Goal: Information Seeking & Learning: Check status

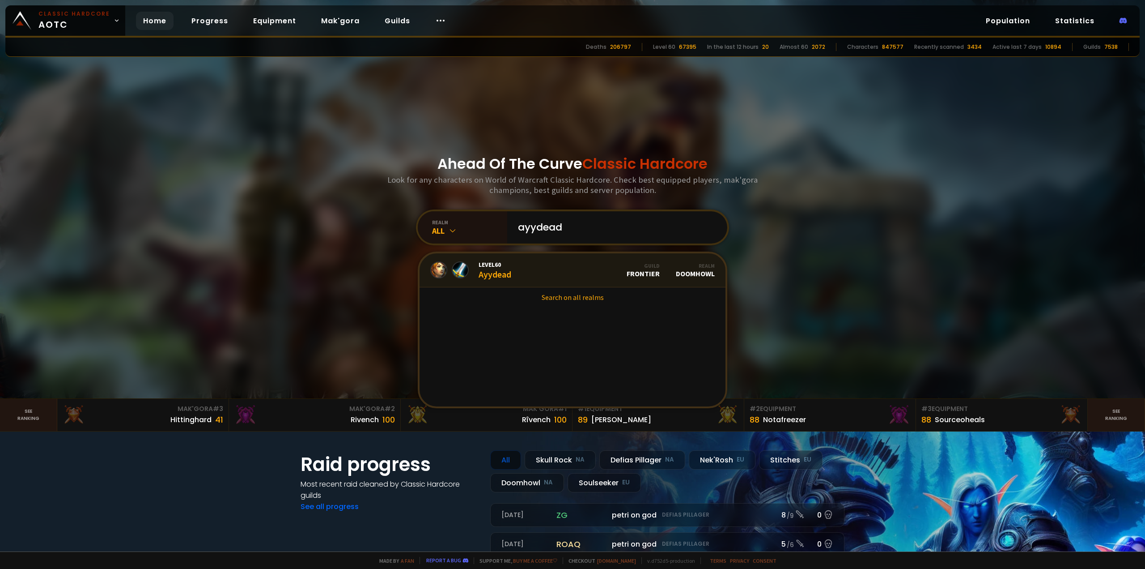
type input "ayydead"
click at [560, 261] on link "Level 60 Ayydead Guild Frontier Realm Doomhowl" at bounding box center [573, 270] width 306 height 34
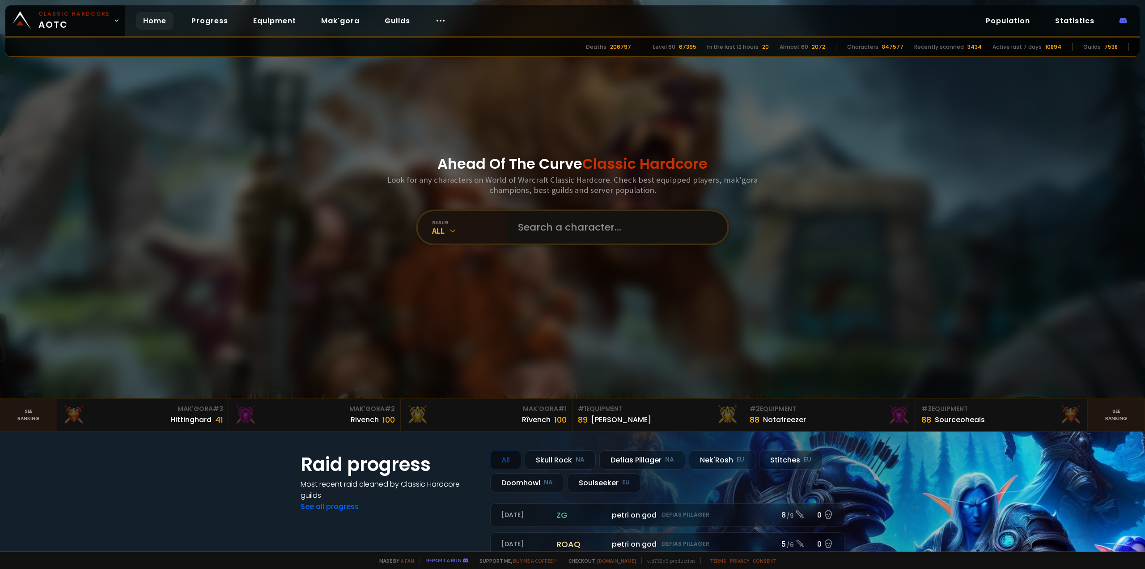
click at [612, 222] on input "text" at bounding box center [615, 227] width 204 height 32
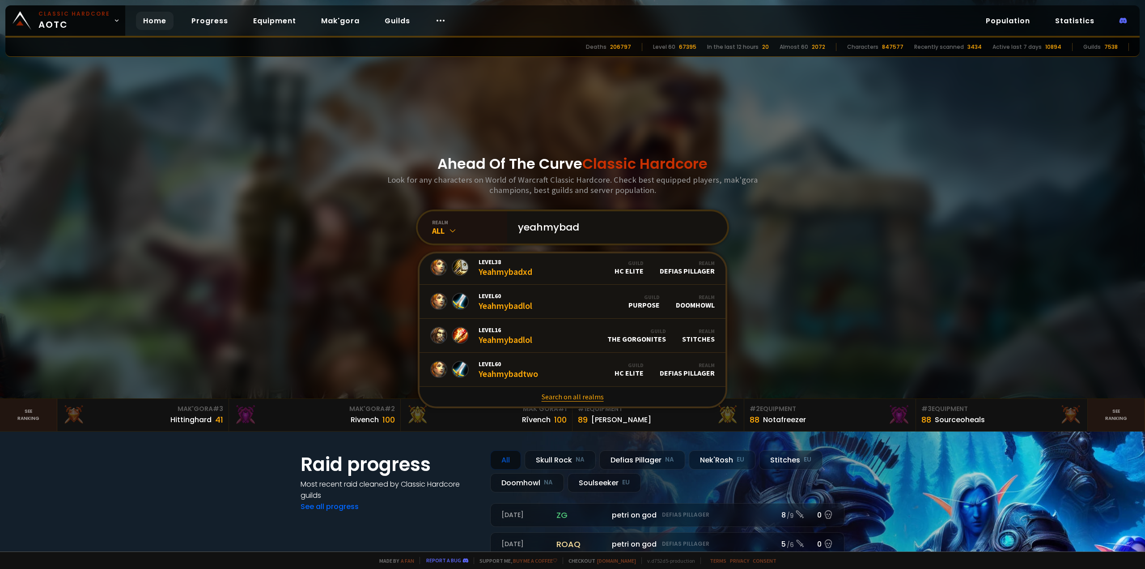
type input "yeahmybad"
click at [558, 399] on link "Search on all realms" at bounding box center [573, 397] width 306 height 20
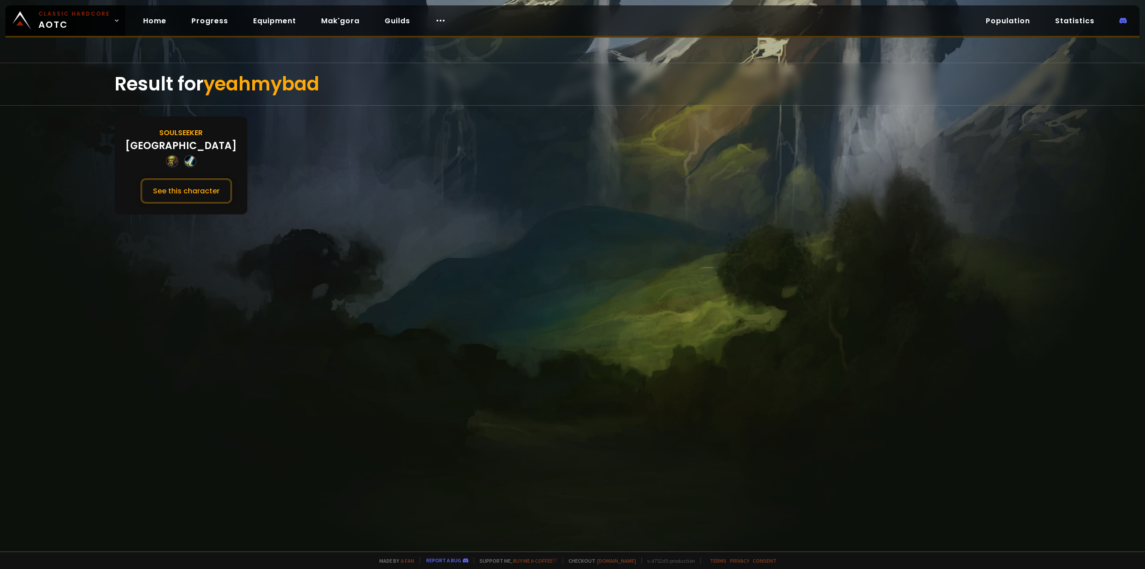
drag, startPoint x: 325, startPoint y: 250, endPoint x: 325, endPoint y: 238, distance: 12.5
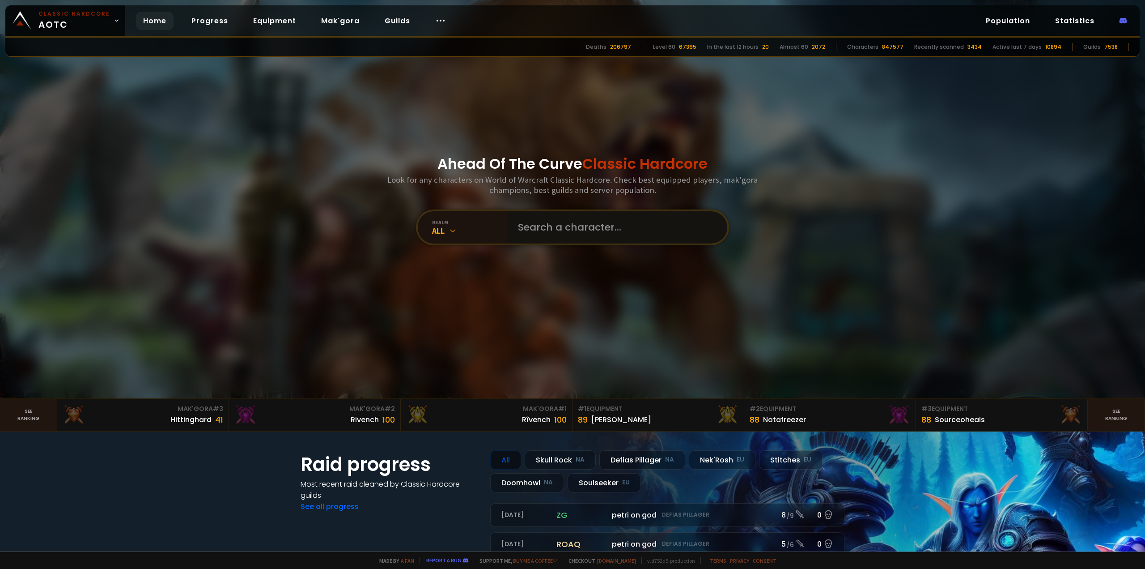
click at [568, 220] on input "text" at bounding box center [615, 227] width 204 height 32
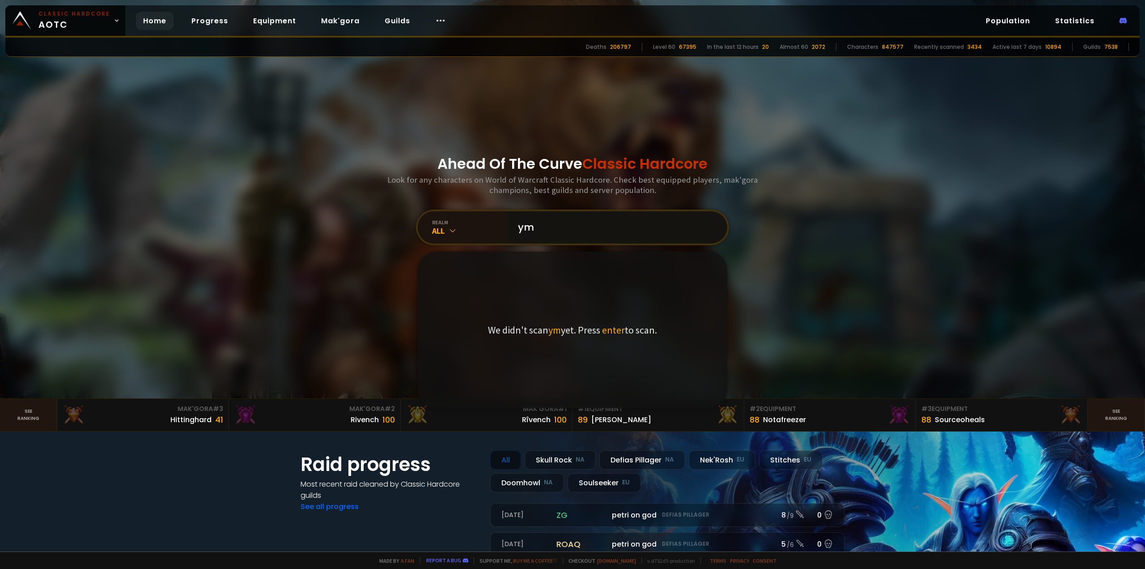
type input "y"
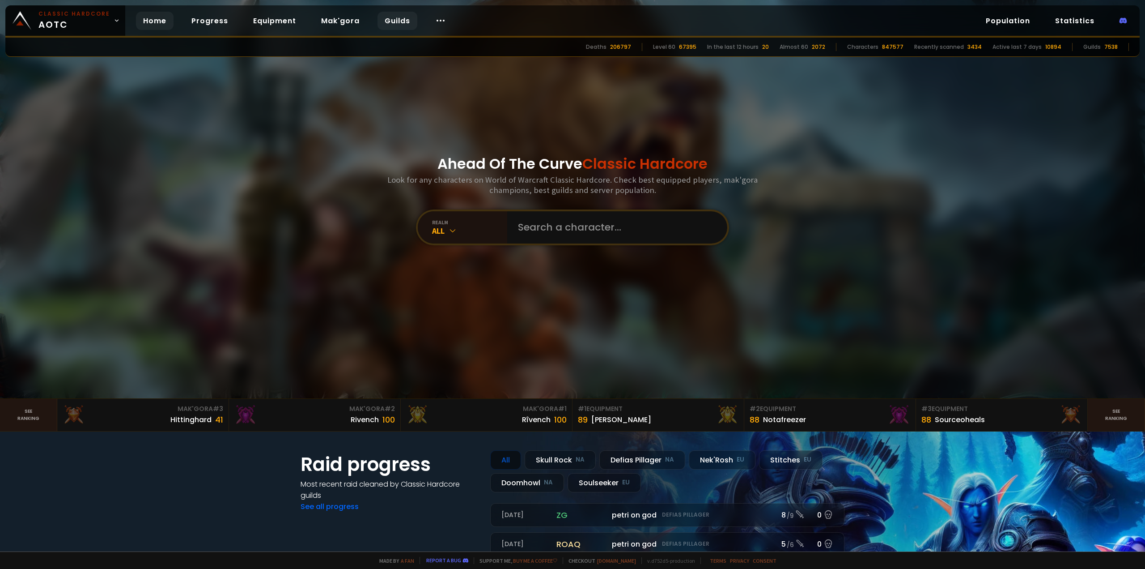
click at [401, 24] on link "Guilds" at bounding box center [398, 21] width 40 height 18
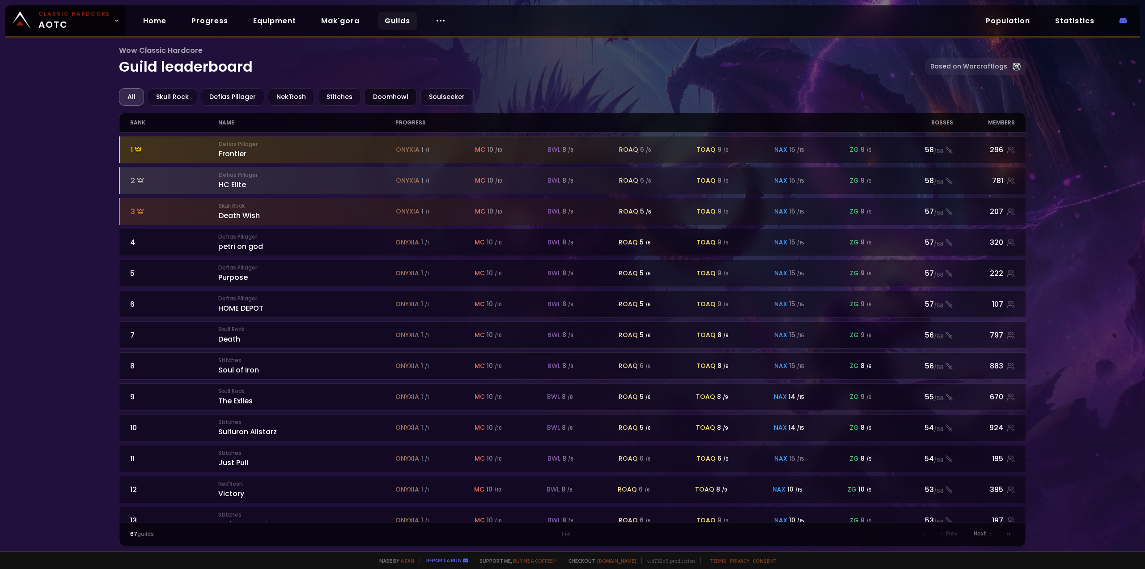
click at [382, 93] on div "Doomhowl" at bounding box center [391, 96] width 52 height 17
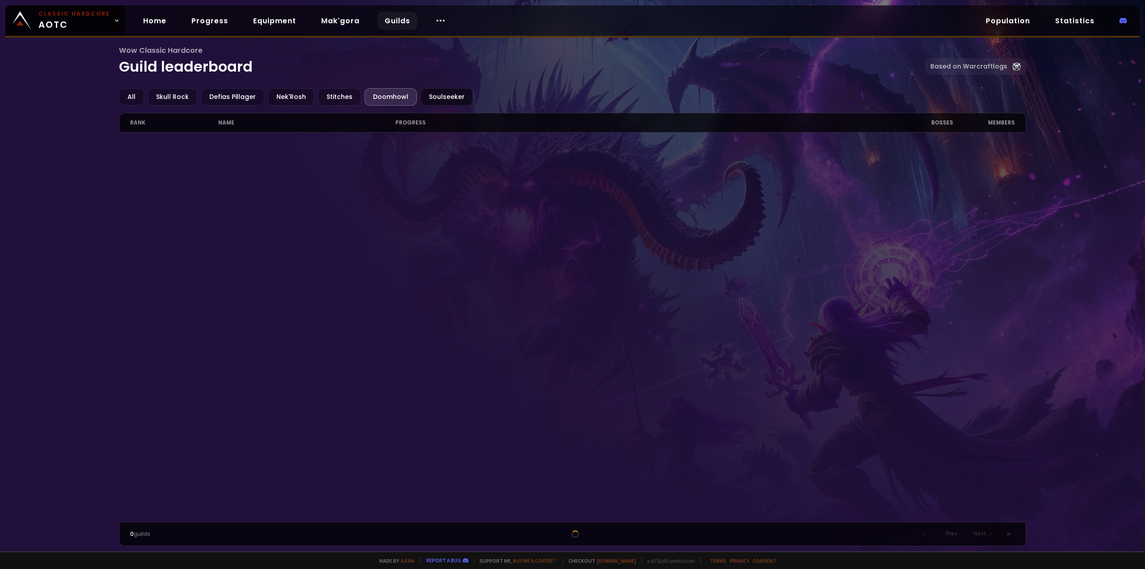
click at [426, 93] on div "Soulseeker" at bounding box center [447, 96] width 53 height 17
click at [388, 98] on div "Doomhowl" at bounding box center [391, 96] width 52 height 17
click at [327, 99] on div "Stitches" at bounding box center [339, 96] width 43 height 17
click at [379, 96] on div "Doomhowl" at bounding box center [391, 96] width 52 height 17
click at [976, 68] on link "Based on Warcraftlogs" at bounding box center [975, 66] width 101 height 17
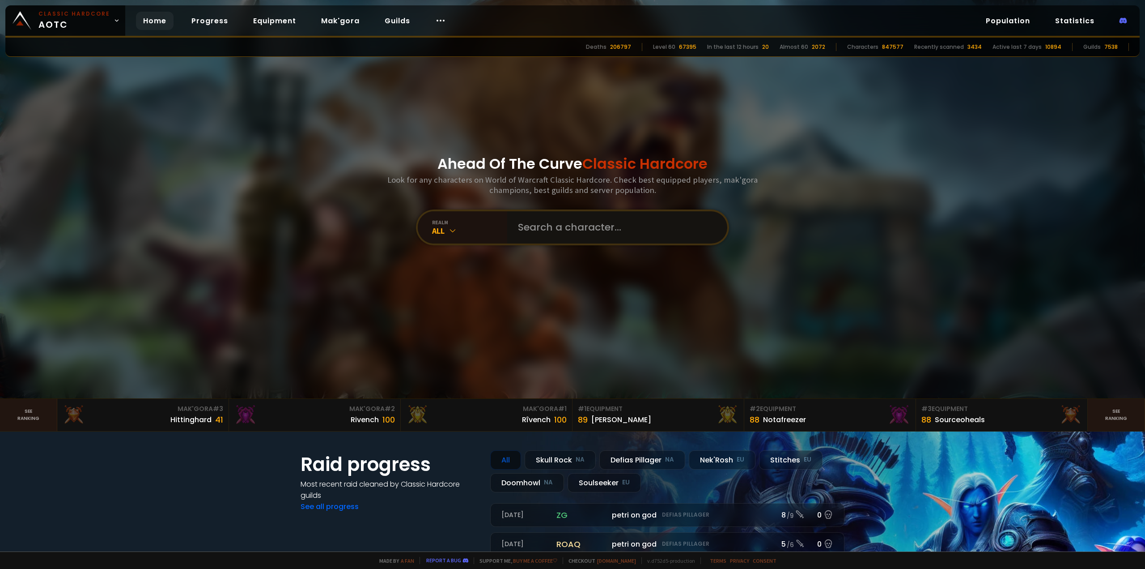
click at [587, 221] on input "text" at bounding box center [615, 227] width 204 height 32
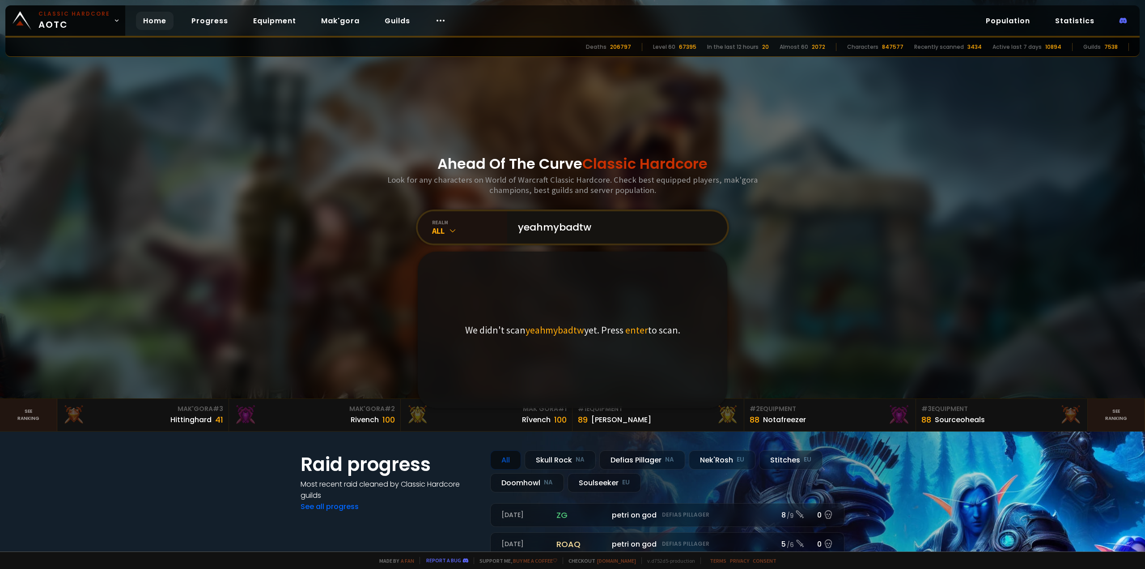
type input "yeahmybadtwo"
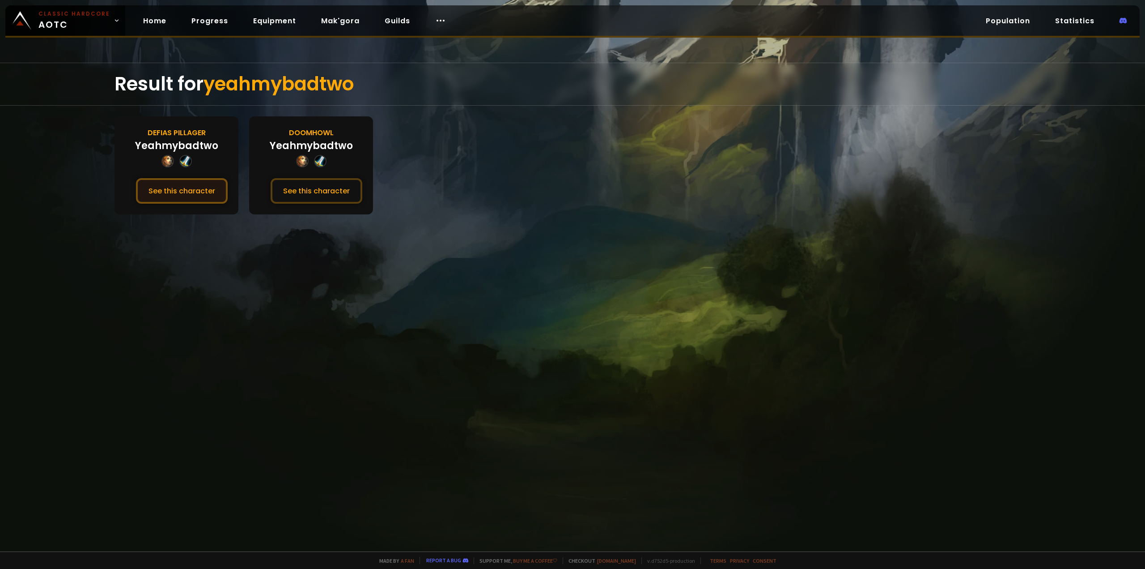
click at [178, 196] on button "See this character" at bounding box center [182, 191] width 92 height 26
click at [339, 200] on button "See this character" at bounding box center [317, 191] width 92 height 26
